Goal: Book appointment/travel/reservation

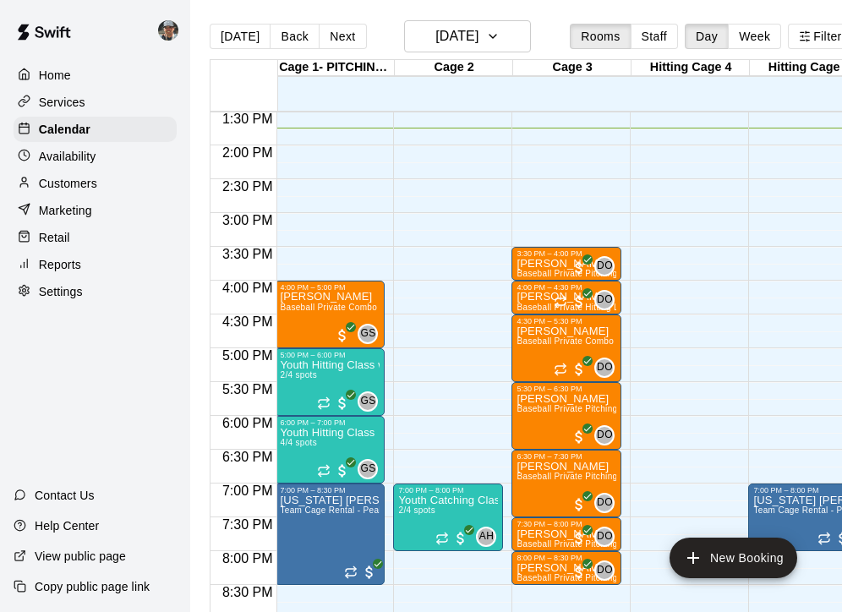
scroll to position [907, 2]
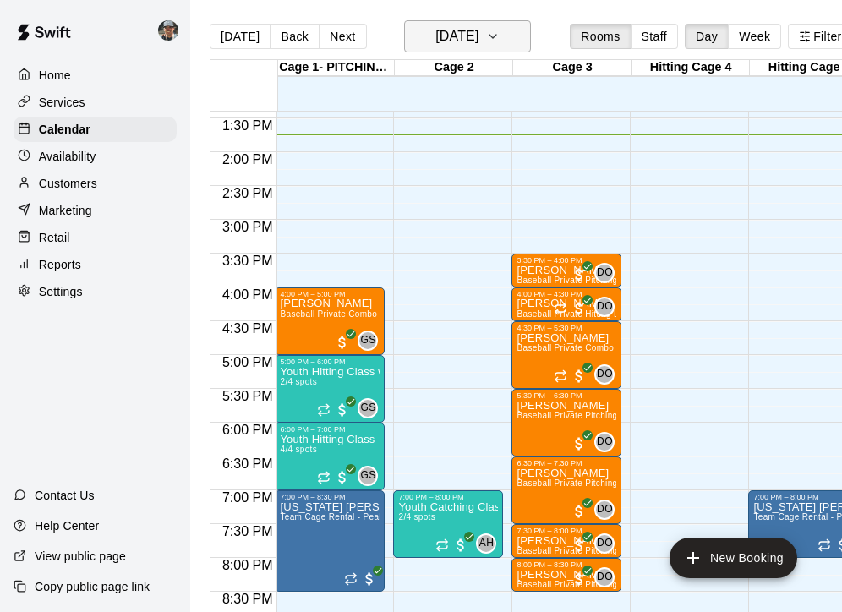
click at [499, 46] on icon "button" at bounding box center [493, 36] width 14 height 20
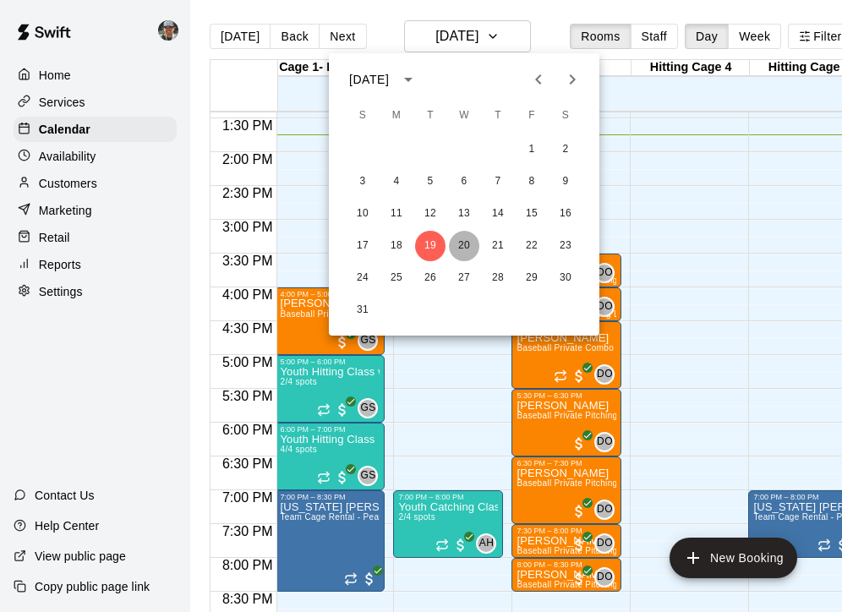
click at [464, 244] on button "20" at bounding box center [464, 246] width 30 height 30
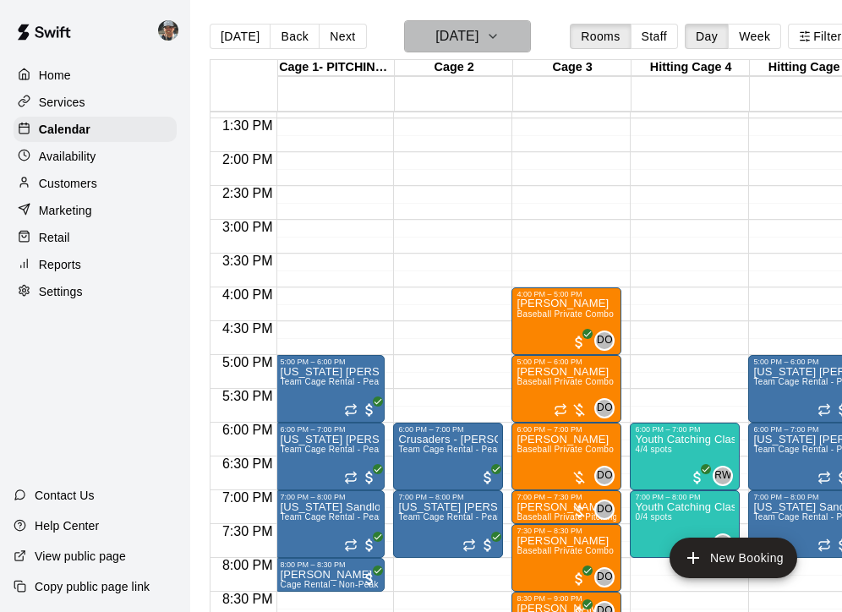
click at [499, 41] on icon "button" at bounding box center [493, 36] width 14 height 20
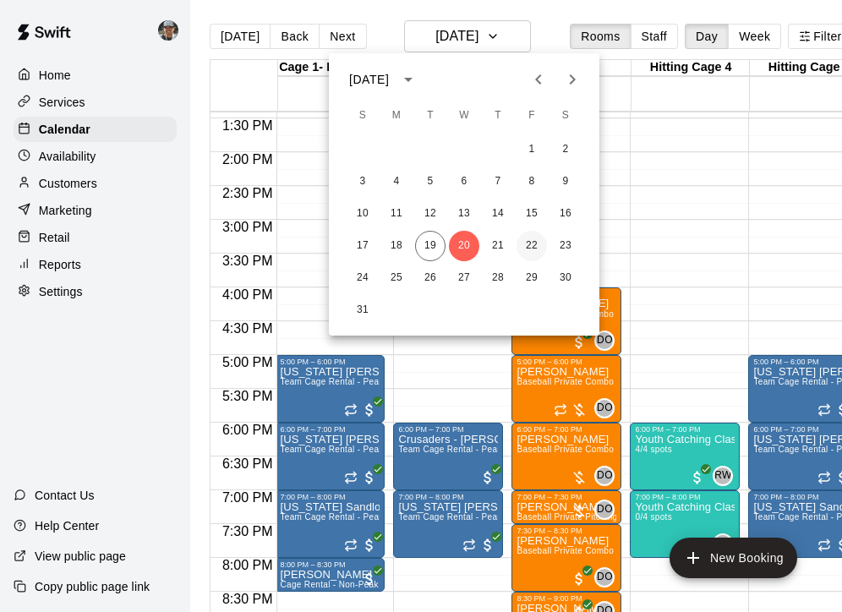
click at [520, 248] on button "22" at bounding box center [531, 246] width 30 height 30
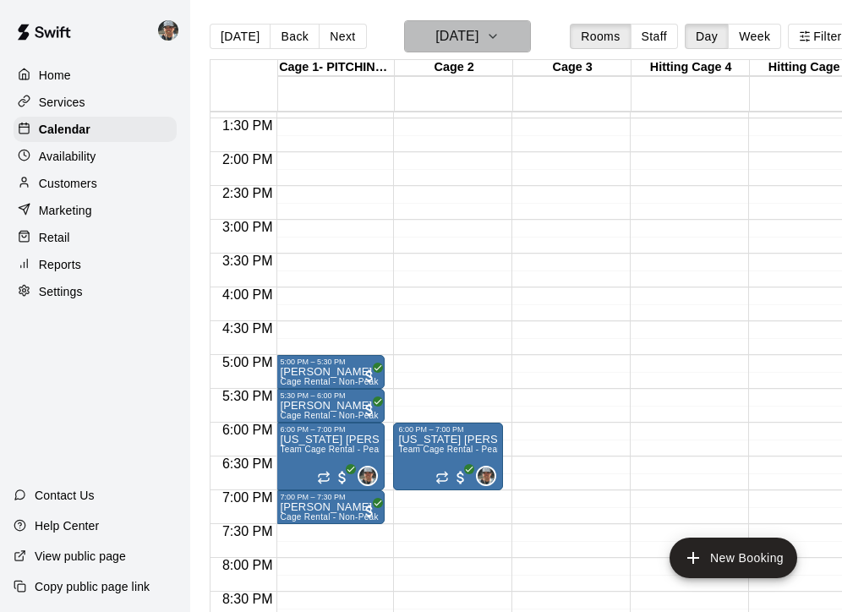
click at [499, 38] on icon "button" at bounding box center [493, 36] width 14 height 20
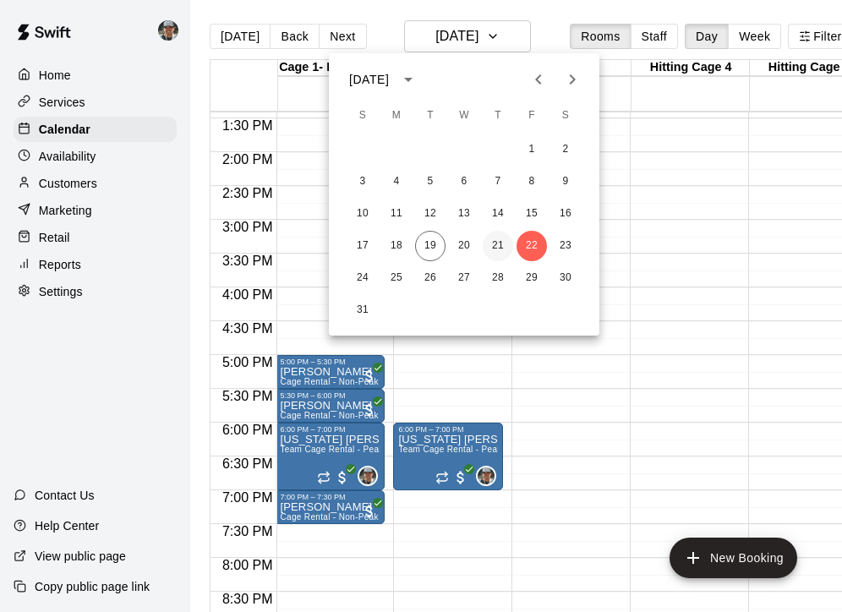
click at [493, 245] on button "21" at bounding box center [497, 246] width 30 height 30
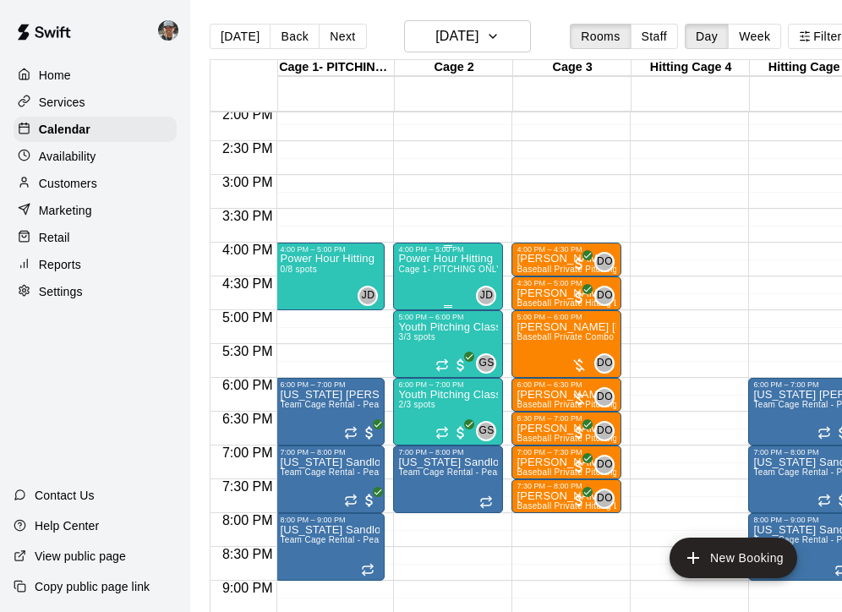
scroll to position [962, 2]
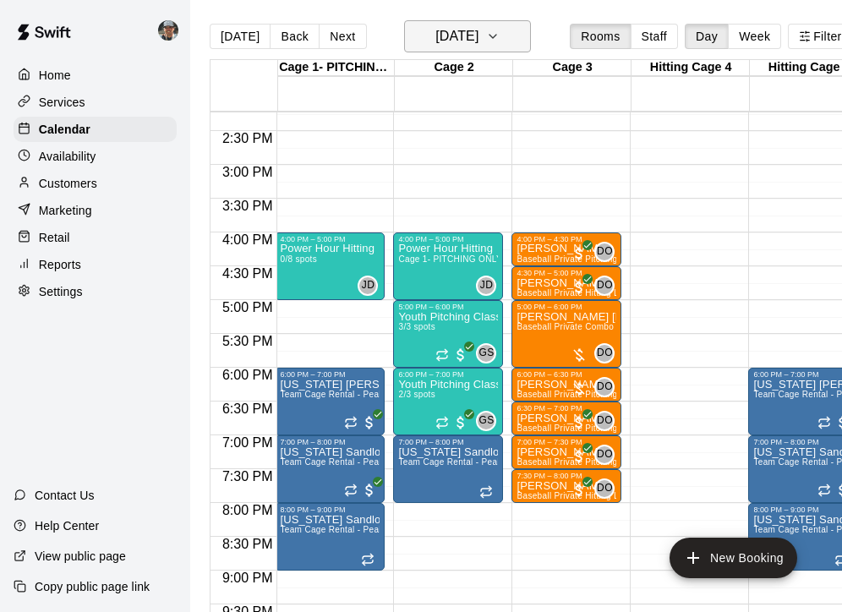
click at [499, 37] on icon "button" at bounding box center [493, 36] width 14 height 20
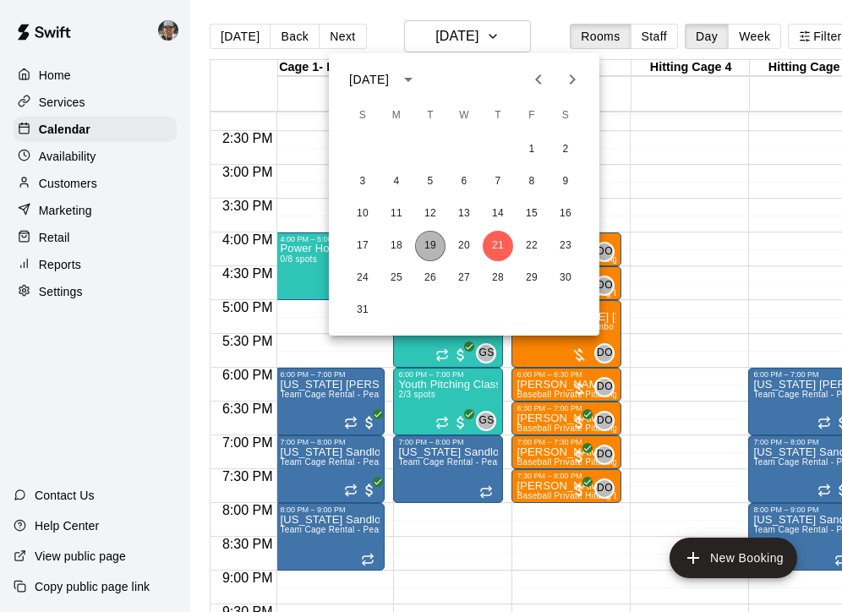
click at [433, 253] on button "19" at bounding box center [430, 246] width 30 height 30
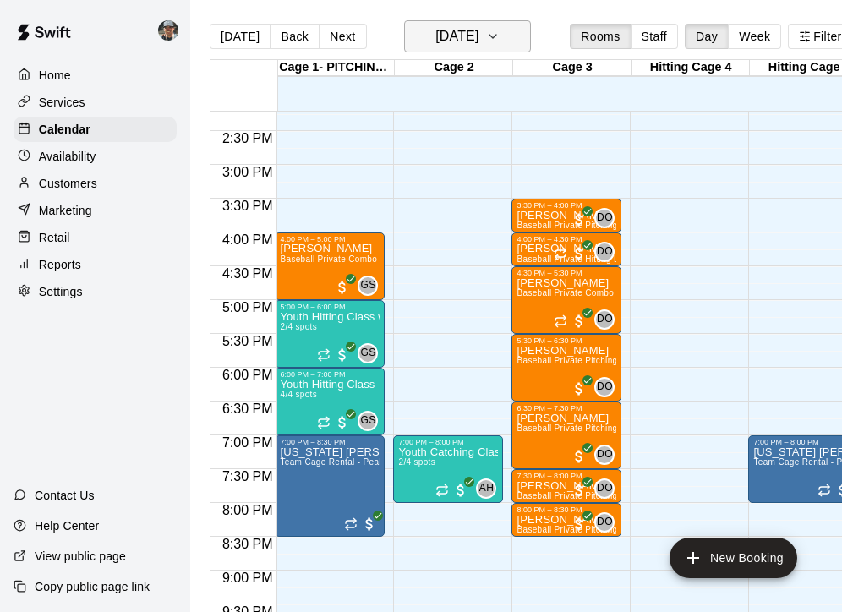
click at [499, 39] on icon "button" at bounding box center [493, 36] width 14 height 20
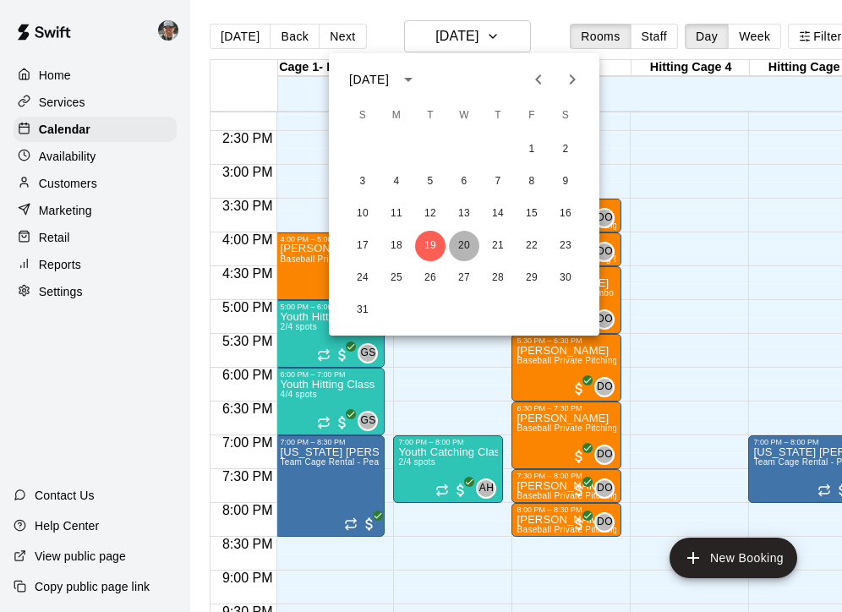
click at [449, 242] on button "20" at bounding box center [464, 246] width 30 height 30
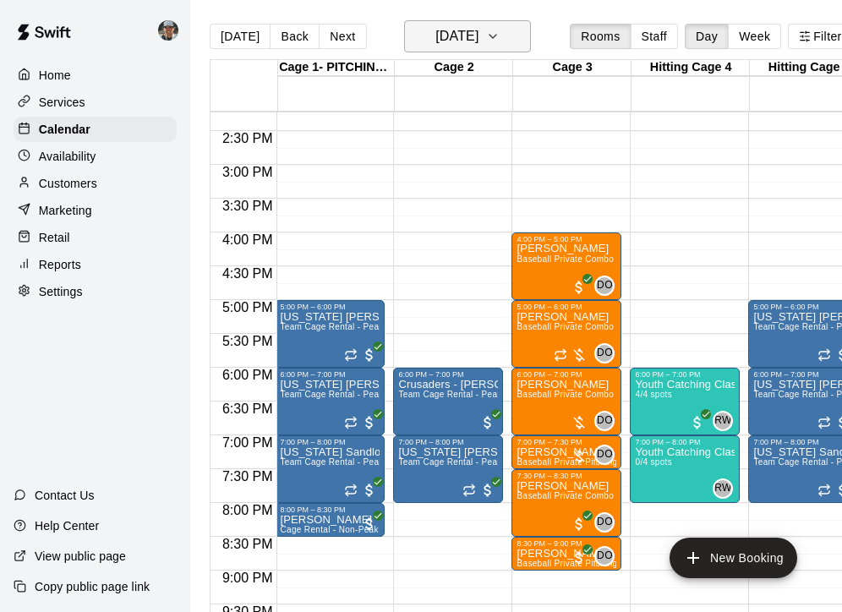
click at [499, 41] on icon "button" at bounding box center [493, 36] width 14 height 20
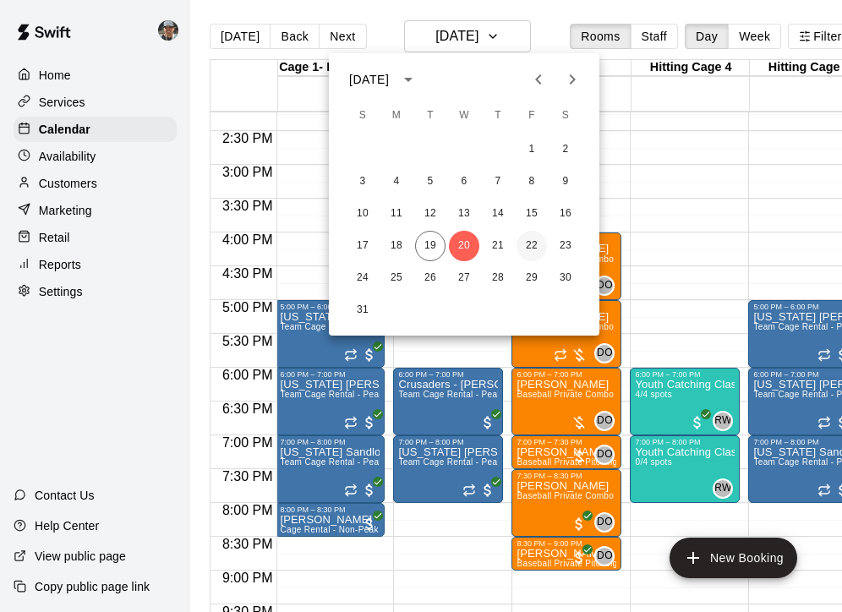
click at [529, 245] on button "22" at bounding box center [531, 246] width 30 height 30
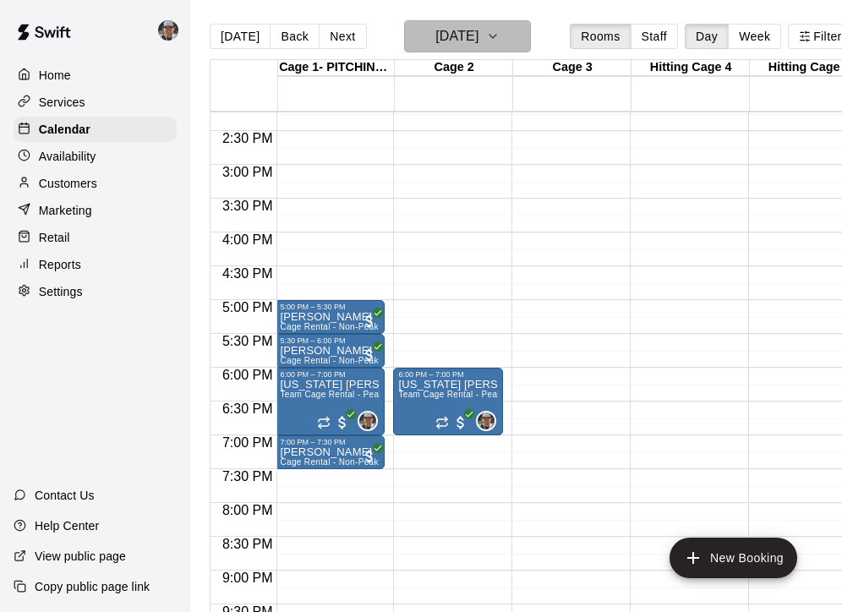
click at [499, 33] on icon "button" at bounding box center [493, 36] width 14 height 20
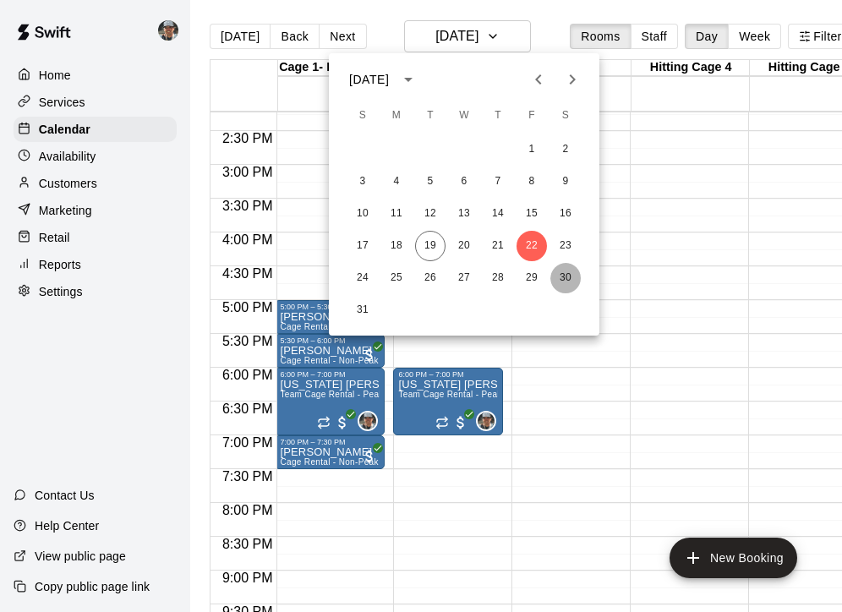
click at [564, 272] on button "30" at bounding box center [565, 278] width 30 height 30
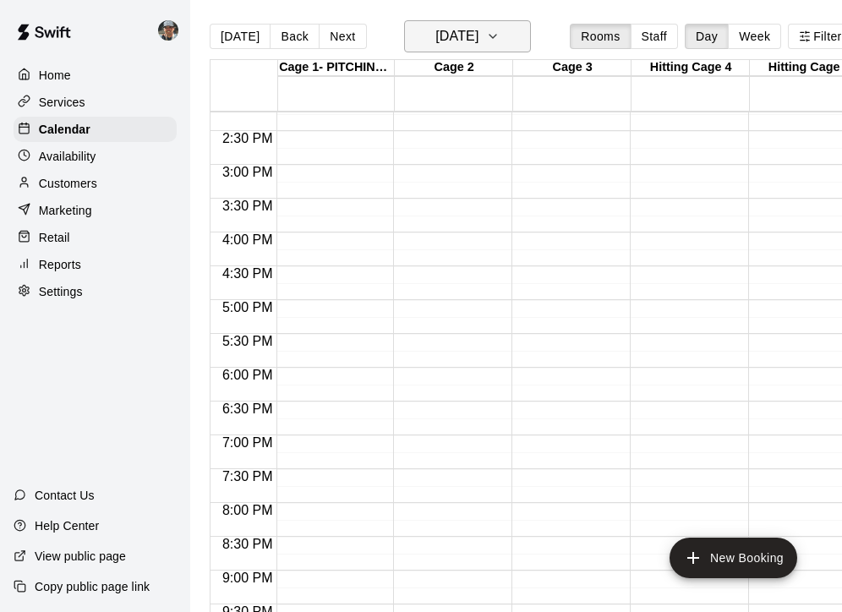
click at [496, 37] on icon "button" at bounding box center [492, 36] width 7 height 3
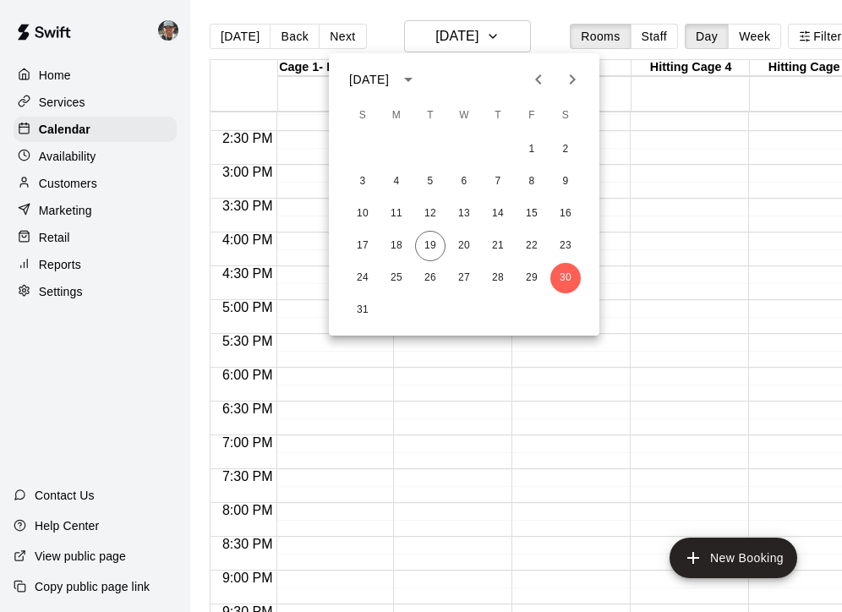
click at [270, 244] on div at bounding box center [421, 306] width 842 height 612
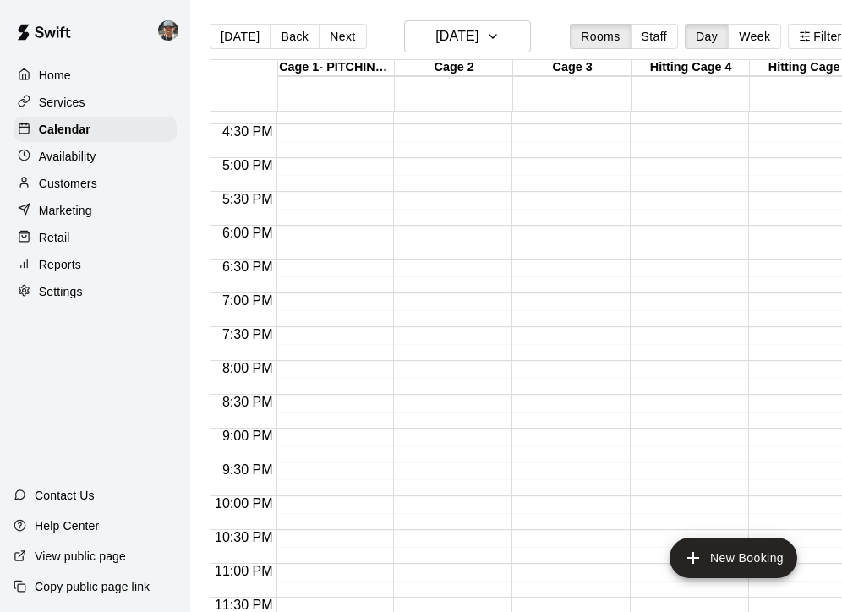
scroll to position [1104, 2]
click at [508, 33] on button "[DATE]" at bounding box center [467, 36] width 127 height 32
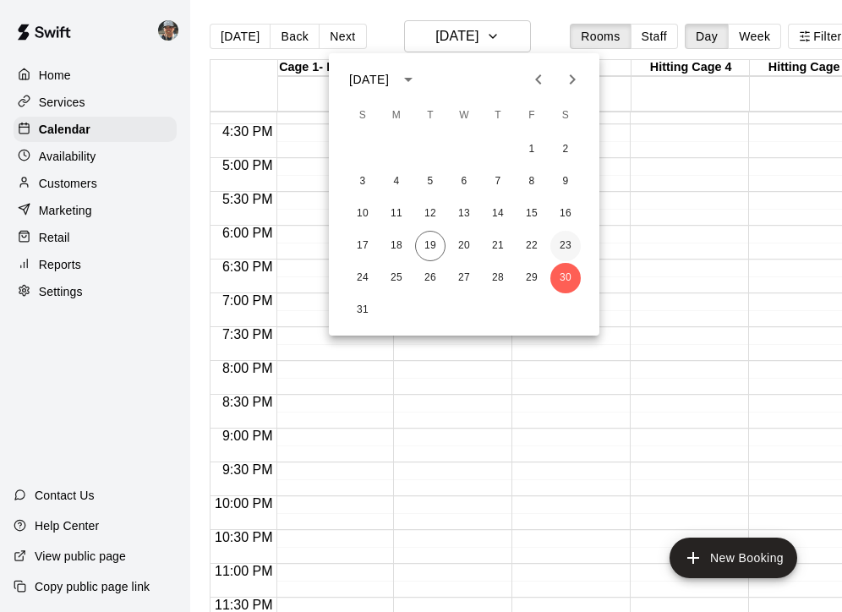
click at [561, 247] on button "23" at bounding box center [565, 246] width 30 height 30
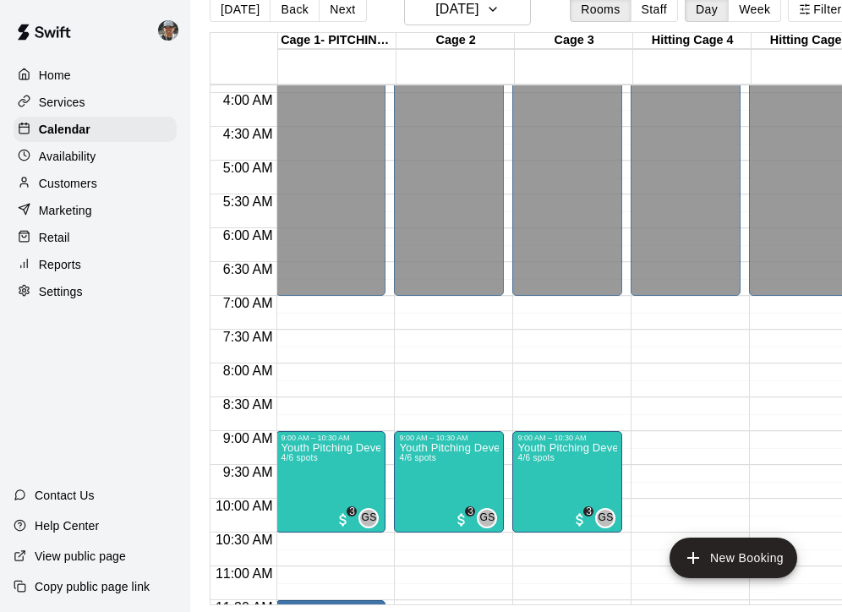
scroll to position [263, 0]
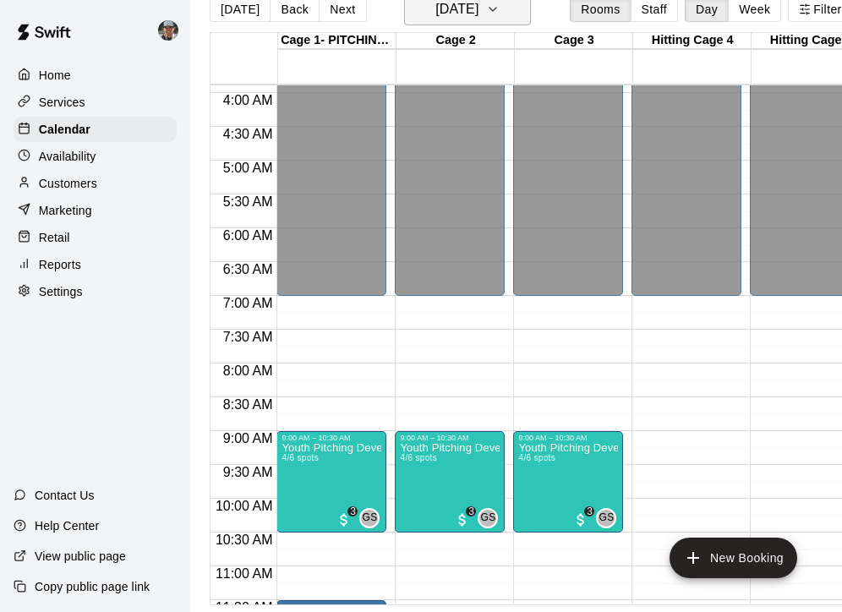
click at [499, 15] on icon "button" at bounding box center [493, 9] width 14 height 20
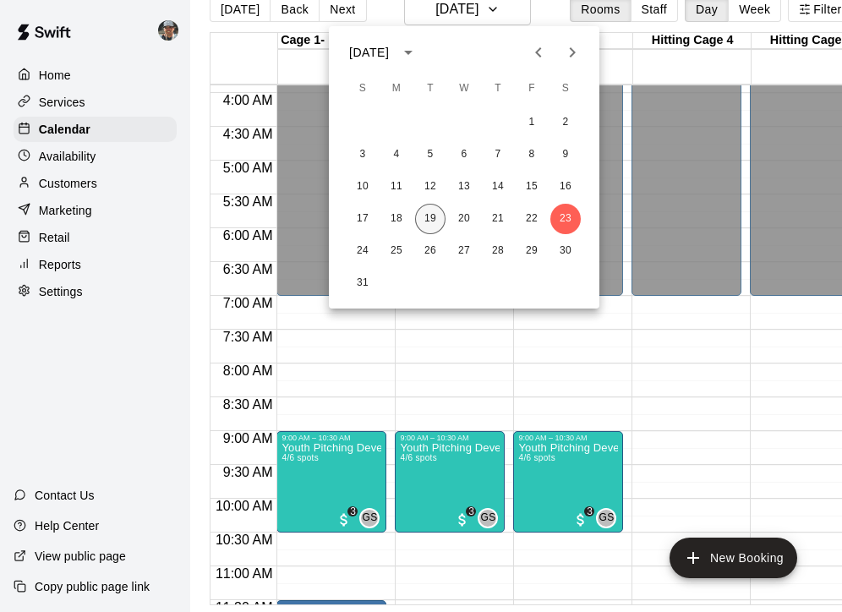
click at [436, 217] on button "19" at bounding box center [430, 219] width 30 height 30
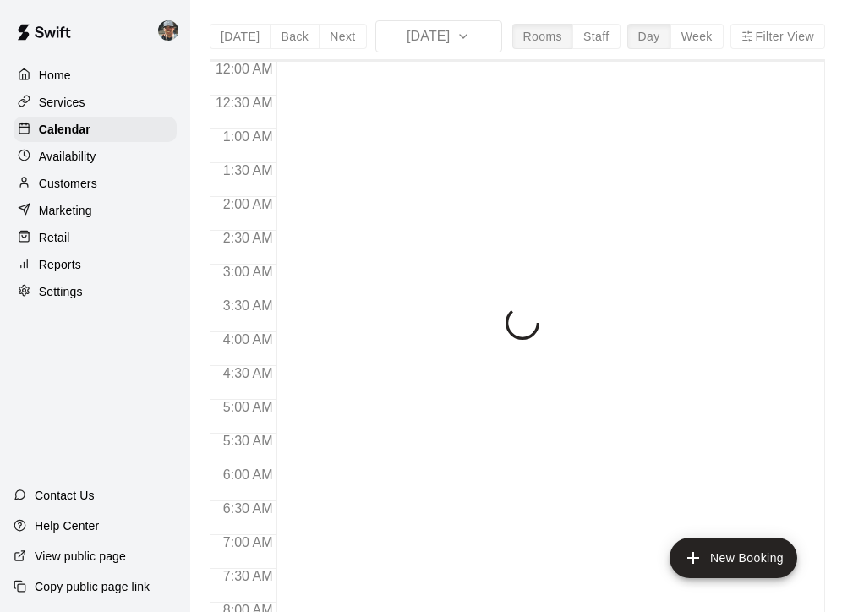
scroll to position [935, 0]
